Goal: Navigation & Orientation: Find specific page/section

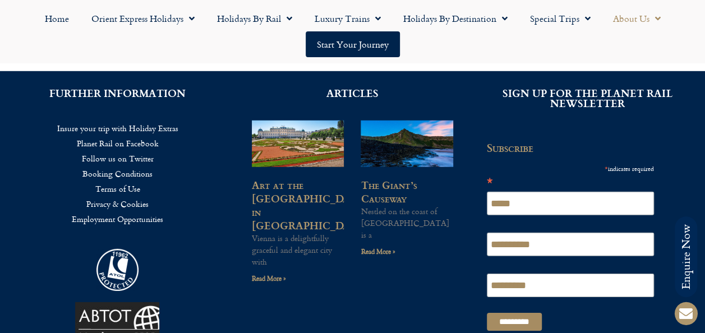
scroll to position [1570, 0]
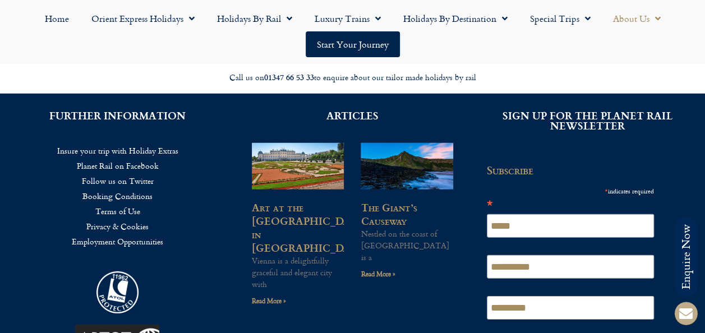
click at [678, 309] on icon at bounding box center [685, 313] width 27 height 27
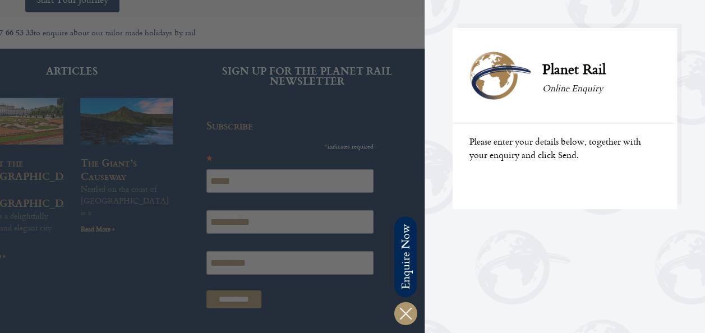
scroll to position [1625, 0]
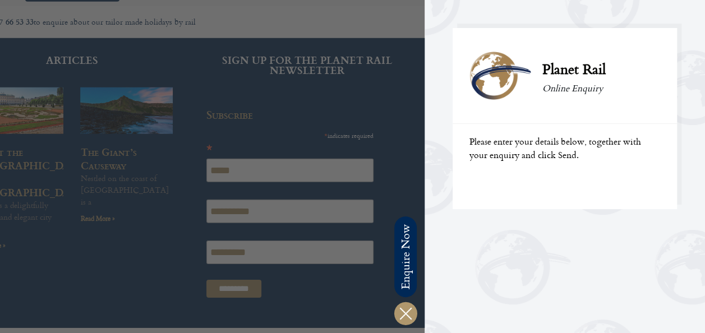
click at [561, 111] on div "Planet Rail Online Enquiry" at bounding box center [609, 75] width 136 height 95
click at [483, 237] on div "Planet Rail Online Enquiry Please enter your details below, together with your …" at bounding box center [581, 166] width 314 height 333
click at [412, 300] on span at bounding box center [405, 313] width 27 height 27
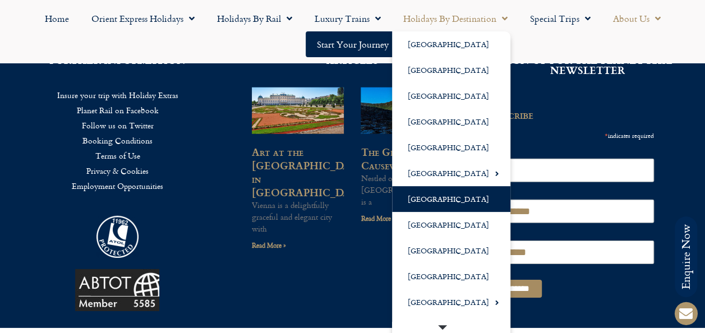
click at [433, 191] on link "[GEOGRAPHIC_DATA]" at bounding box center [451, 199] width 118 height 26
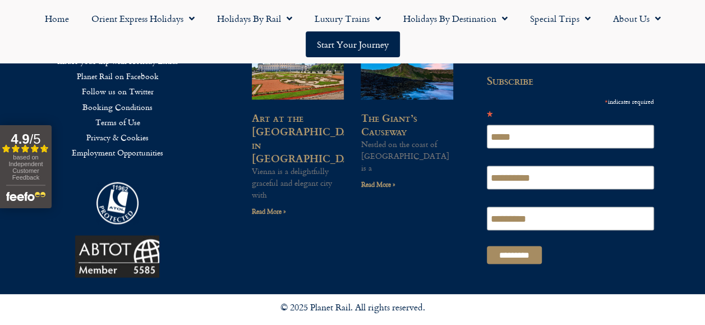
scroll to position [960, 0]
